Goal: Book appointment/travel/reservation

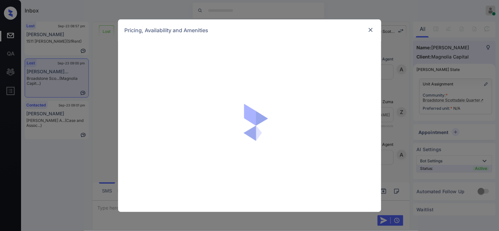
scroll to position [1818, 0]
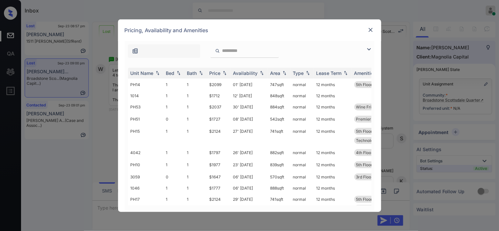
click at [368, 47] on img at bounding box center [369, 49] width 8 height 8
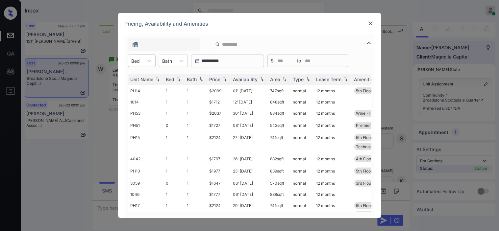
click at [143, 61] on div "Bed" at bounding box center [135, 61] width 15 height 10
click at [141, 76] on div "0" at bounding box center [142, 77] width 28 height 12
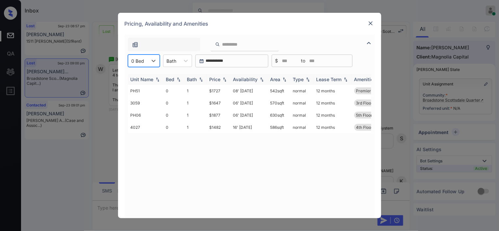
click at [223, 79] on img at bounding box center [225, 79] width 7 height 5
drag, startPoint x: 202, startPoint y: 92, endPoint x: 225, endPoint y: 93, distance: 23.1
click at [225, 93] on tr "4027 0 1 $1482 16' Sep 25 586 sqft normal 12 months 4th Floor Garage View" at bounding box center [300, 91] width 344 height 12
copy tr "$1482"
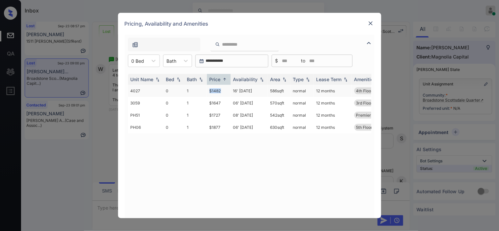
click at [222, 90] on td "$1482" at bounding box center [219, 91] width 24 height 12
click at [216, 91] on td "$1482" at bounding box center [219, 91] width 24 height 12
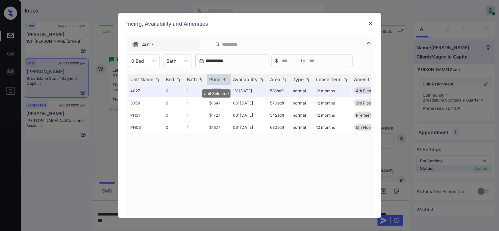
click at [370, 22] on img at bounding box center [371, 23] width 7 height 7
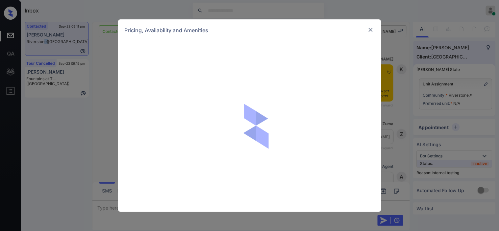
scroll to position [1431, 0]
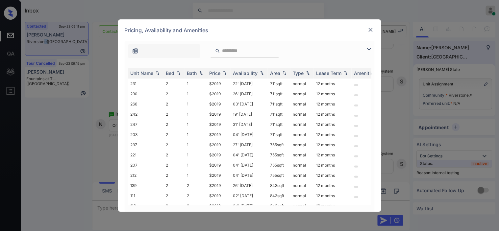
click at [371, 47] on img at bounding box center [369, 49] width 8 height 8
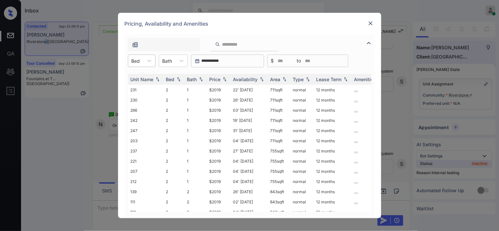
click at [142, 63] on div "Bed" at bounding box center [135, 61] width 15 height 10
click at [141, 78] on div "2" at bounding box center [142, 77] width 28 height 12
click at [226, 79] on img at bounding box center [225, 79] width 7 height 5
click at [223, 88] on td "$2019" at bounding box center [219, 90] width 24 height 10
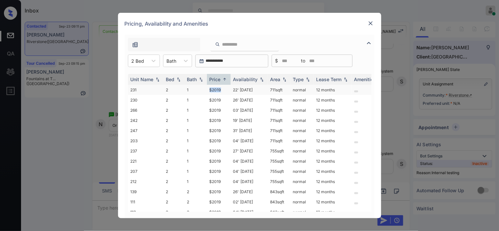
copy td "$2019"
click at [213, 92] on td "$2019" at bounding box center [219, 90] width 24 height 10
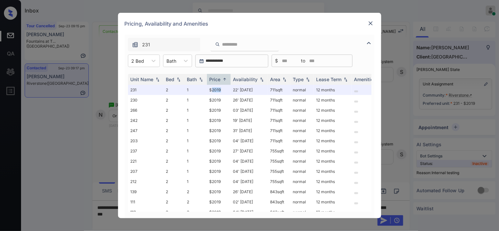
click at [372, 23] on img at bounding box center [371, 23] width 7 height 7
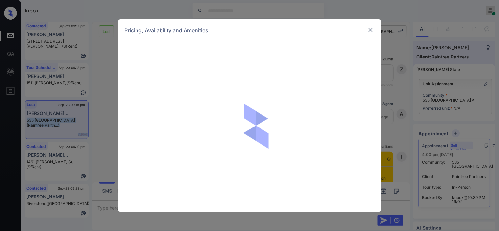
scroll to position [629, 0]
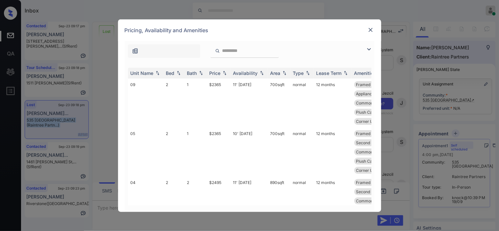
click at [368, 50] on img at bounding box center [369, 49] width 8 height 8
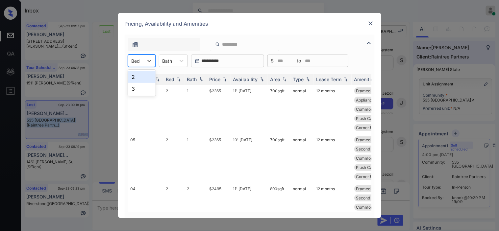
drag, startPoint x: 140, startPoint y: 55, endPoint x: 136, endPoint y: 77, distance: 22.1
click at [140, 57] on div "Bed" at bounding box center [142, 61] width 28 height 13
click at [136, 77] on div "2" at bounding box center [142, 77] width 28 height 12
click at [226, 80] on img at bounding box center [225, 79] width 7 height 5
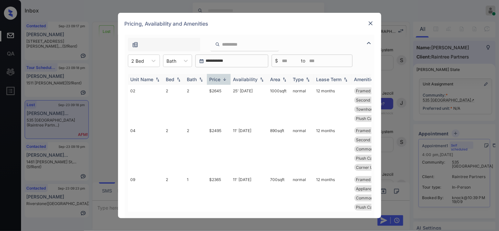
click at [226, 80] on img at bounding box center [225, 79] width 7 height 5
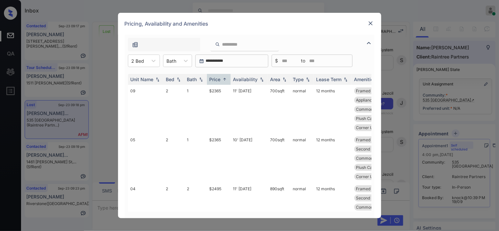
click at [369, 23] on img at bounding box center [371, 23] width 7 height 7
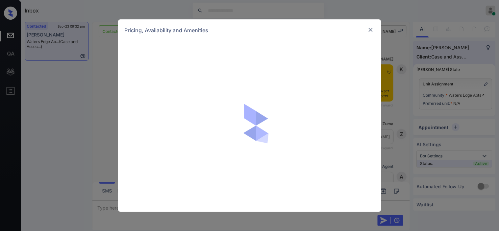
scroll to position [910, 0]
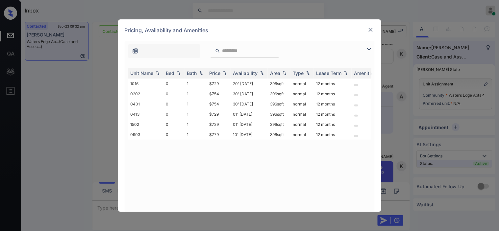
click at [369, 50] on img at bounding box center [369, 49] width 8 height 8
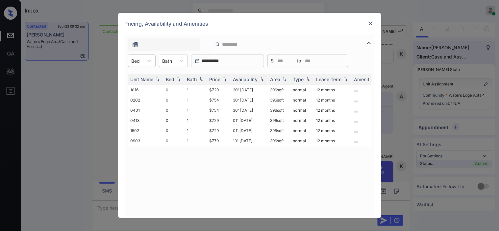
click at [139, 57] on div "Bed" at bounding box center [142, 61] width 28 height 13
click at [140, 75] on div "0" at bounding box center [142, 77] width 28 height 12
click at [226, 78] on img at bounding box center [225, 79] width 7 height 5
click at [226, 79] on img at bounding box center [225, 79] width 7 height 5
drag, startPoint x: 208, startPoint y: 91, endPoint x: 222, endPoint y: 90, distance: 13.9
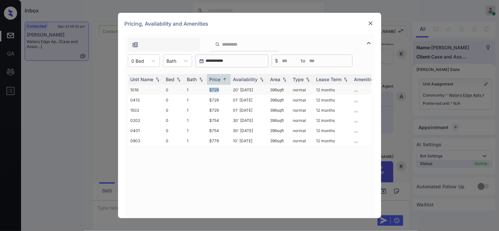
click at [222, 90] on td "$729" at bounding box center [219, 90] width 24 height 10
copy td "$729"
click at [205, 90] on td "1" at bounding box center [196, 90] width 22 height 10
click at [375, 22] on div "Pricing, Availability and Amenities" at bounding box center [249, 24] width 263 height 22
click at [370, 22] on img at bounding box center [371, 23] width 7 height 7
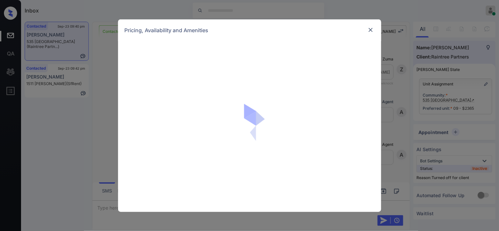
scroll to position [300, 0]
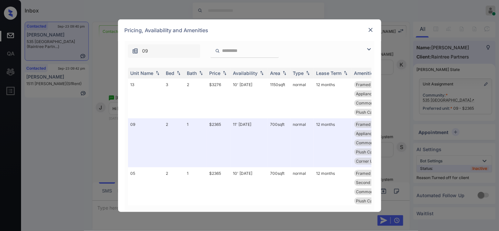
click at [371, 49] on img at bounding box center [369, 49] width 8 height 8
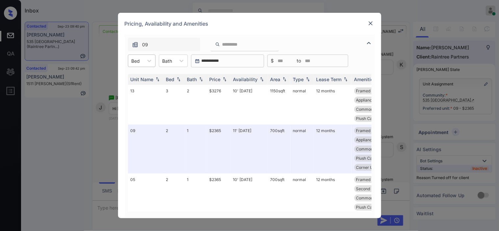
click at [143, 61] on div "Bed" at bounding box center [135, 61] width 15 height 10
click at [140, 77] on div "2" at bounding box center [142, 77] width 28 height 12
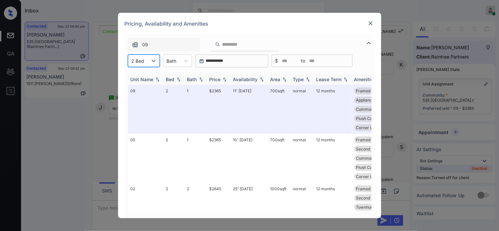
click at [222, 79] on img at bounding box center [225, 79] width 7 height 5
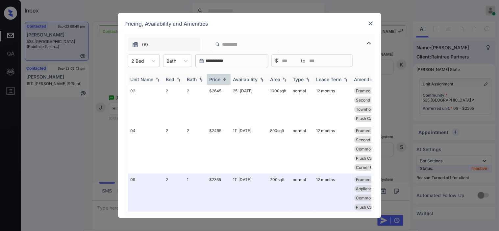
click at [222, 79] on img at bounding box center [225, 79] width 7 height 5
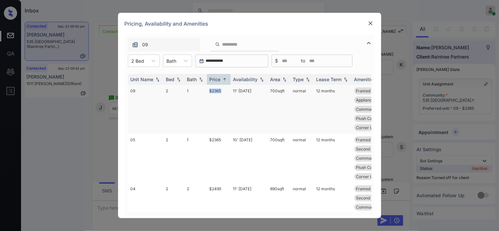
drag, startPoint x: 208, startPoint y: 91, endPoint x: 230, endPoint y: 91, distance: 22.1
click at [230, 91] on tr "09 2 1 $2365 11' Sep 25 700 sqft normal 12 months Framed Bathroom... Mirrored C…" at bounding box center [300, 109] width 344 height 49
copy tr "$2365"
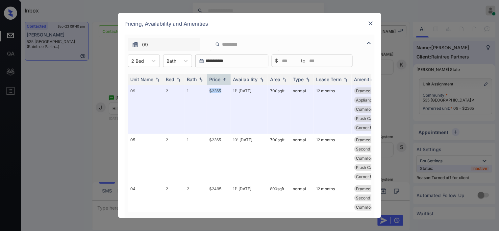
click at [370, 21] on img at bounding box center [371, 23] width 7 height 7
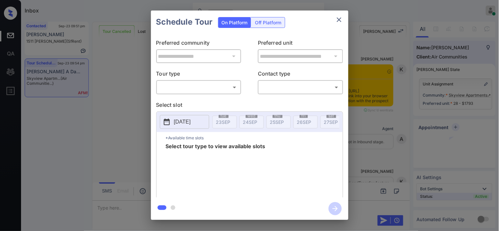
scroll to position [2409, 0]
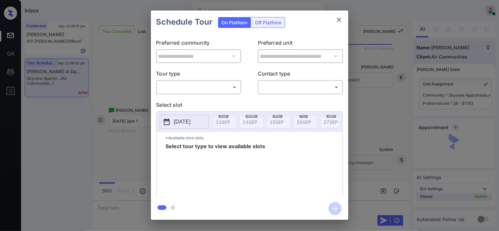
click at [216, 89] on body "Inbox [PERSON_NAME] Online Set yourself offline Set yourself on break Profile S…" at bounding box center [249, 115] width 499 height 231
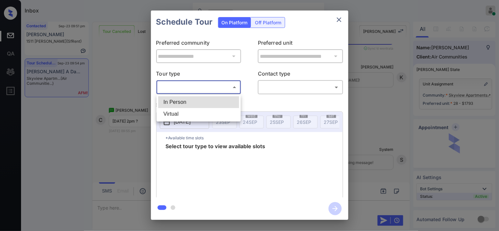
click at [212, 101] on li "In Person" at bounding box center [198, 102] width 81 height 12
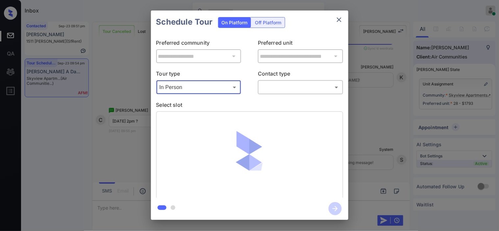
type input "********"
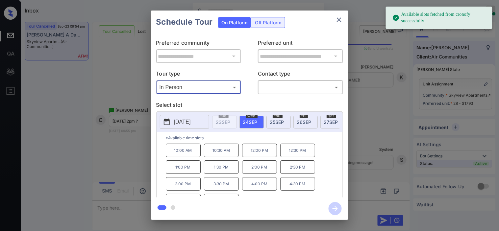
click at [175, 119] on p "[DATE]" at bounding box center [182, 122] width 17 height 8
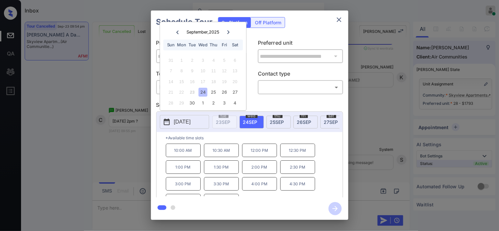
click at [120, 152] on div "**********" at bounding box center [249, 115] width 499 height 231
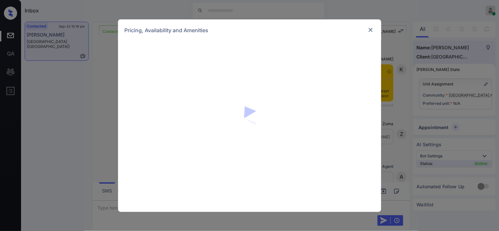
scroll to position [1224, 0]
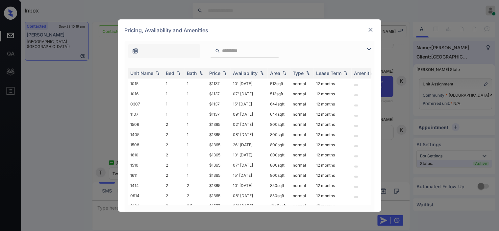
click at [369, 48] on img at bounding box center [369, 49] width 8 height 8
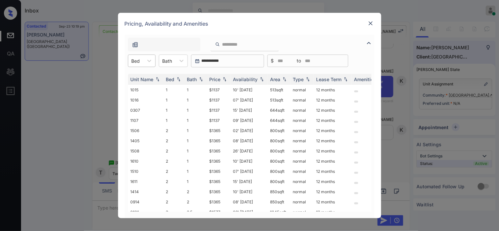
click at [135, 62] on div at bounding box center [136, 61] width 9 height 7
click at [141, 88] on div "2" at bounding box center [142, 89] width 28 height 12
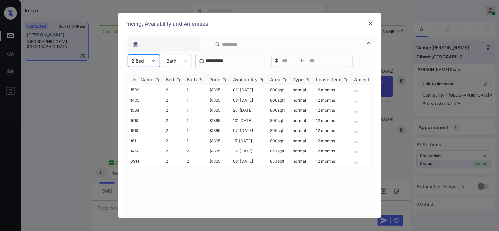
click at [224, 77] on img at bounding box center [225, 79] width 7 height 5
drag, startPoint x: 206, startPoint y: 88, endPoint x: 228, endPoint y: 90, distance: 22.1
click at [228, 90] on tr "1506 2 1 $1365 02' [DATE] 800 sqft normal 12 months" at bounding box center [300, 90] width 344 height 10
copy tr "$1365"
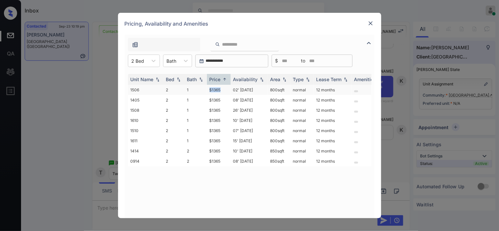
click at [220, 90] on td "$1365" at bounding box center [219, 90] width 24 height 10
click at [216, 91] on td "$1365" at bounding box center [219, 90] width 24 height 10
drag, startPoint x: 216, startPoint y: 91, endPoint x: 334, endPoint y: 7, distance: 144.8
click at [223, 90] on td "$1365" at bounding box center [219, 90] width 24 height 10
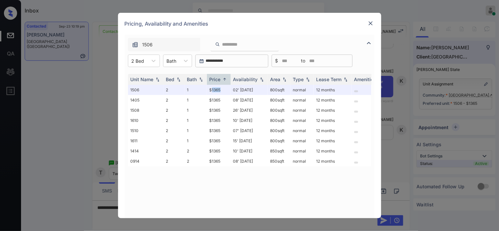
click at [371, 22] on img at bounding box center [371, 23] width 7 height 7
